Goal: Task Accomplishment & Management: Manage account settings

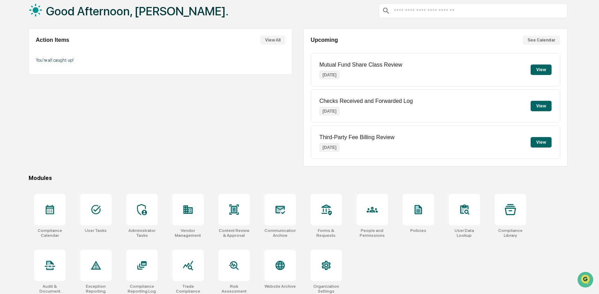
scroll to position [45, 0]
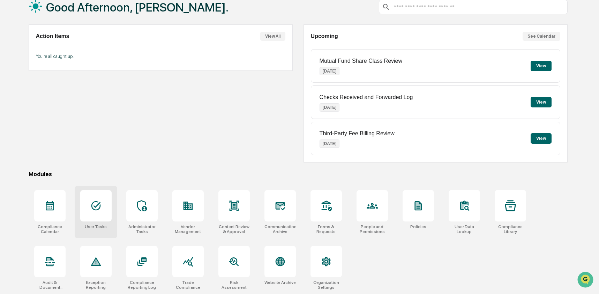
click at [99, 206] on icon at bounding box center [95, 205] width 9 height 9
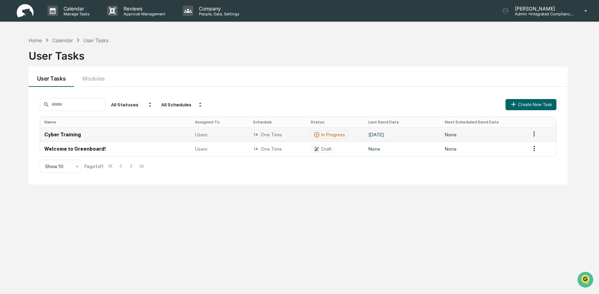
click at [165, 135] on td "Cyber Training" at bounding box center [115, 134] width 151 height 14
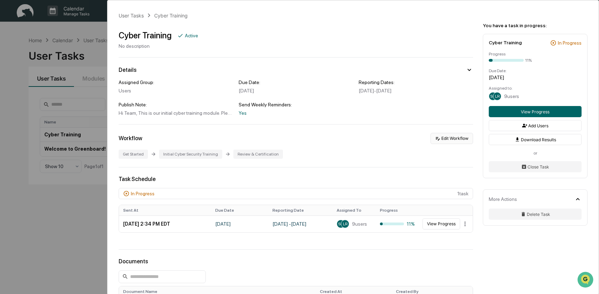
click at [444, 138] on button "Edit Workflow" at bounding box center [451, 138] width 43 height 11
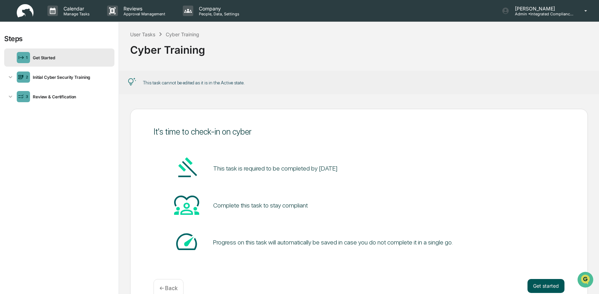
click at [546, 287] on button "Get started" at bounding box center [545, 286] width 37 height 14
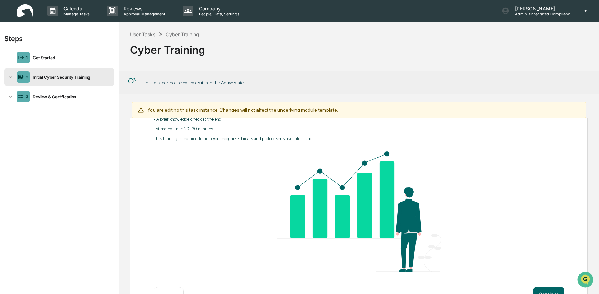
scroll to position [108, 0]
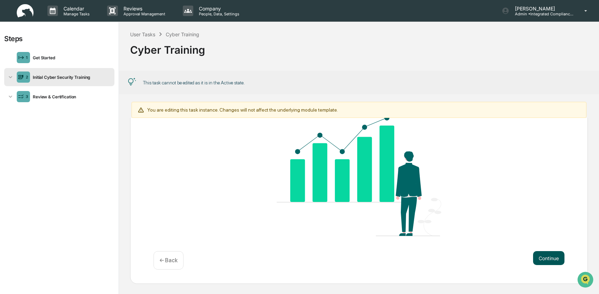
click at [549, 260] on button "Continue" at bounding box center [548, 258] width 31 height 14
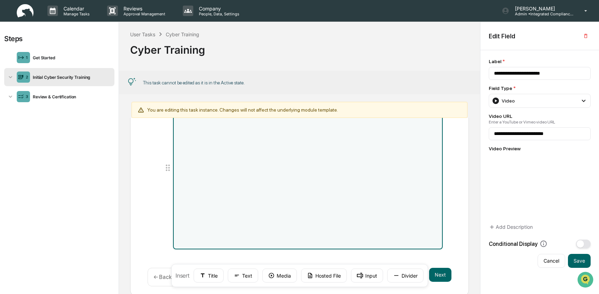
scroll to position [90, 0]
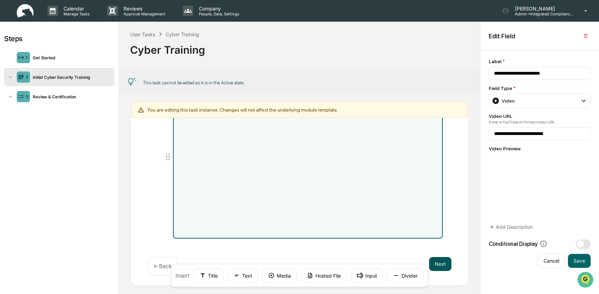
click at [438, 264] on button "Next" at bounding box center [440, 264] width 22 height 14
click at [439, 260] on button "Next" at bounding box center [440, 264] width 22 height 14
click at [434, 257] on button "Next" at bounding box center [440, 264] width 22 height 14
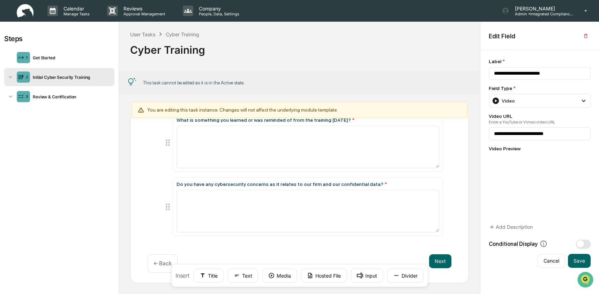
scroll to position [0, 0]
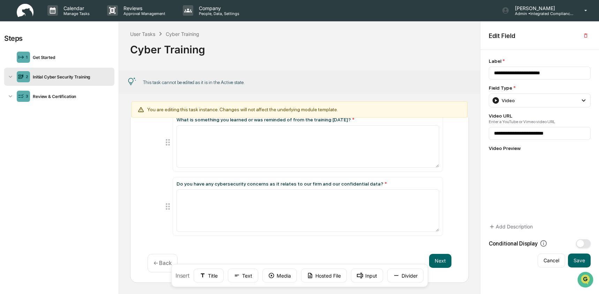
click at [156, 262] on p "← Back" at bounding box center [162, 263] width 18 height 7
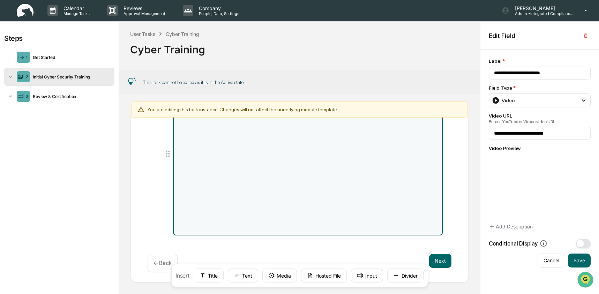
scroll to position [90, 0]
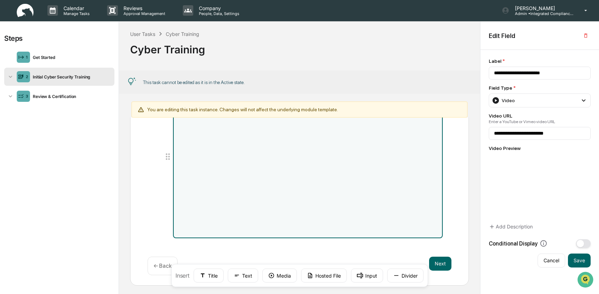
click at [156, 263] on p "← Back" at bounding box center [162, 266] width 18 height 7
click at [143, 31] on div "User Tasks" at bounding box center [142, 34] width 25 height 6
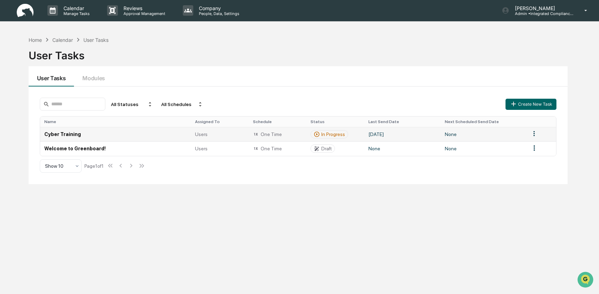
click at [275, 133] on div "One Time" at bounding box center [278, 134] width 50 height 6
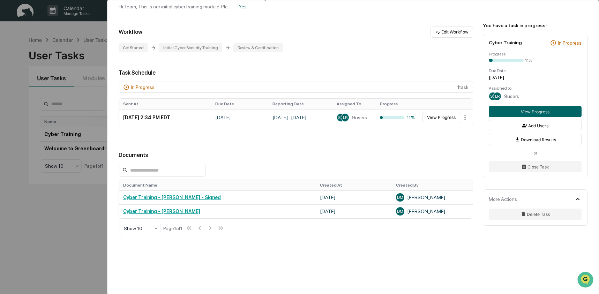
scroll to position [107, 0]
click at [539, 170] on button "Close Task" at bounding box center [535, 166] width 93 height 11
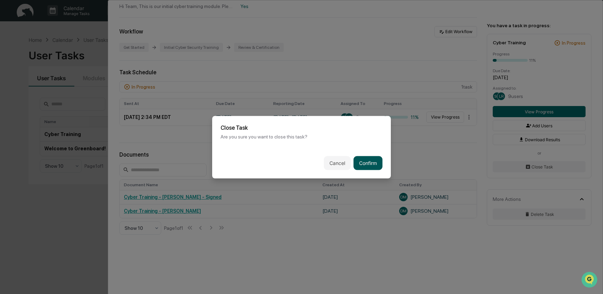
click at [370, 165] on button "Confirm" at bounding box center [367, 163] width 29 height 14
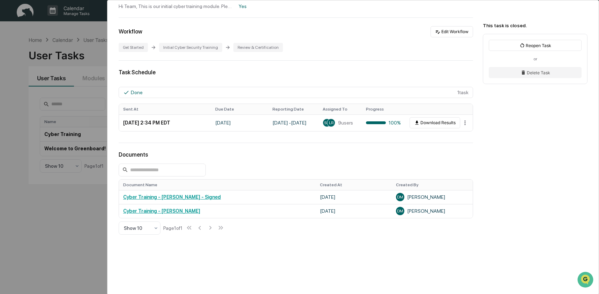
click at [57, 124] on div "User Tasks Cyber Training Cyber Training Closed No description Details Assigned…" at bounding box center [299, 147] width 599 height 294
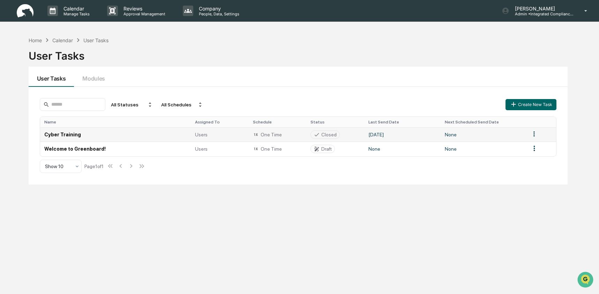
click at [535, 134] on html "Calendar Manage Tasks Reviews Approval Management Company People, Data, Setting…" at bounding box center [299, 147] width 599 height 294
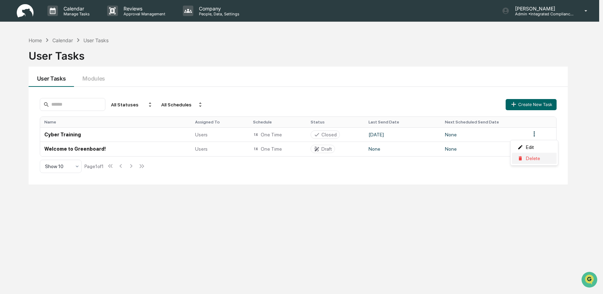
click at [525, 159] on div "Delete" at bounding box center [534, 158] width 45 height 11
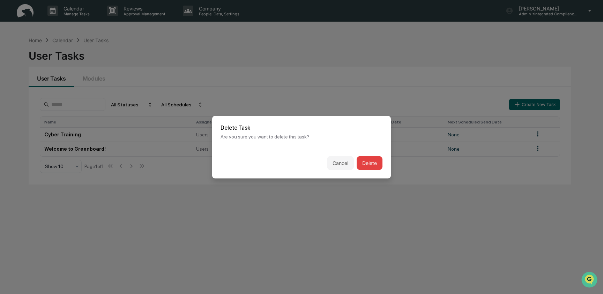
click at [375, 162] on button "Delete" at bounding box center [369, 163] width 26 height 14
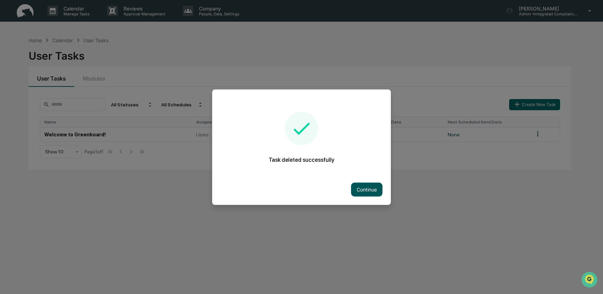
click at [359, 190] on button "Continue" at bounding box center [366, 189] width 31 height 14
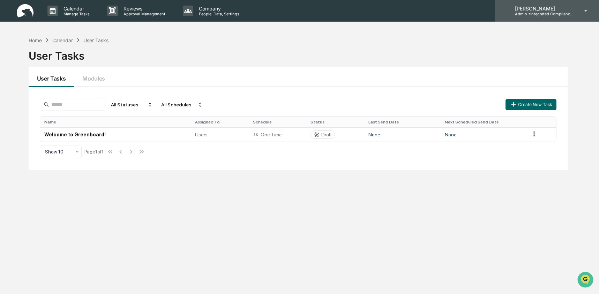
click at [532, 16] on div "[PERSON_NAME] Admin • Integrated Compliance Advisors - Consultants" at bounding box center [547, 11] width 104 height 22
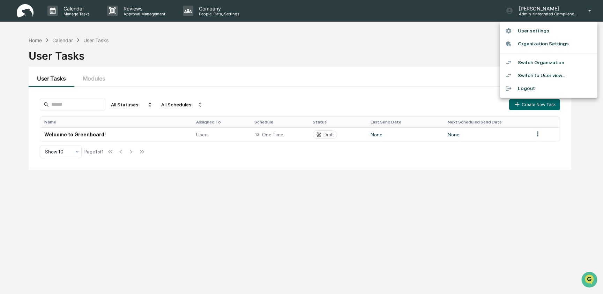
click at [535, 65] on li "Switch Organization" at bounding box center [549, 62] width 98 height 13
